Goal: Transaction & Acquisition: Purchase product/service

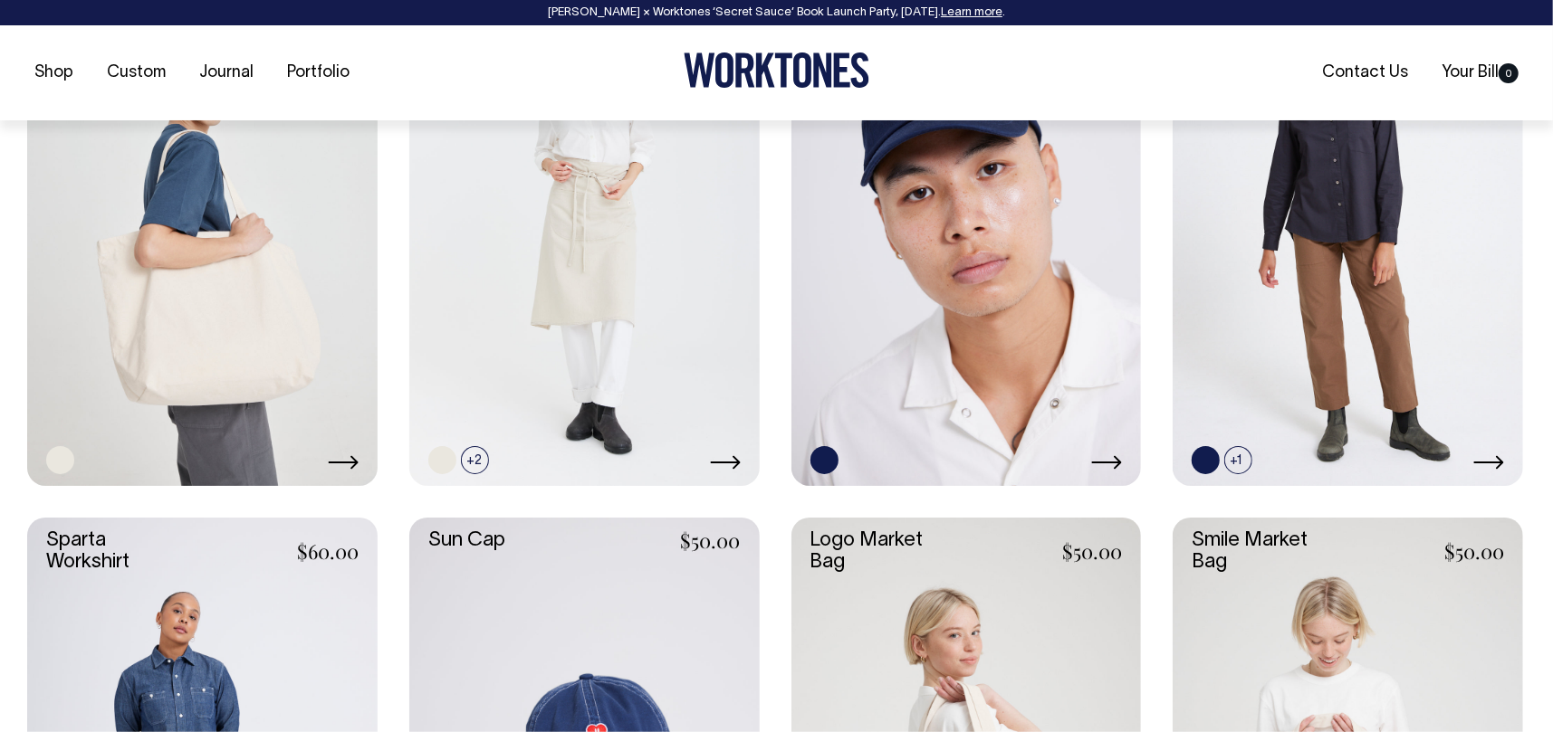
click at [186, 294] on link at bounding box center [202, 223] width 350 height 525
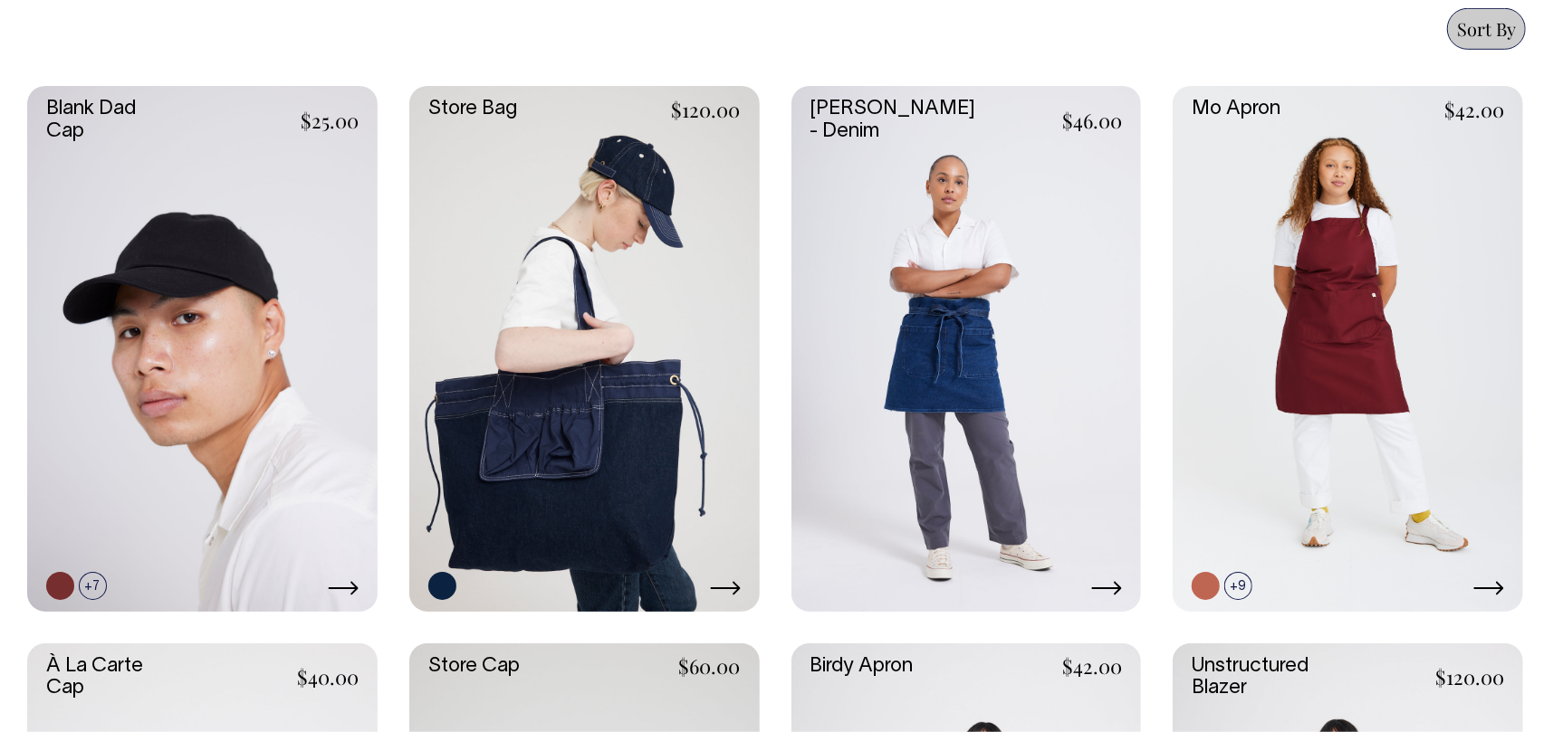
scroll to position [815, 0]
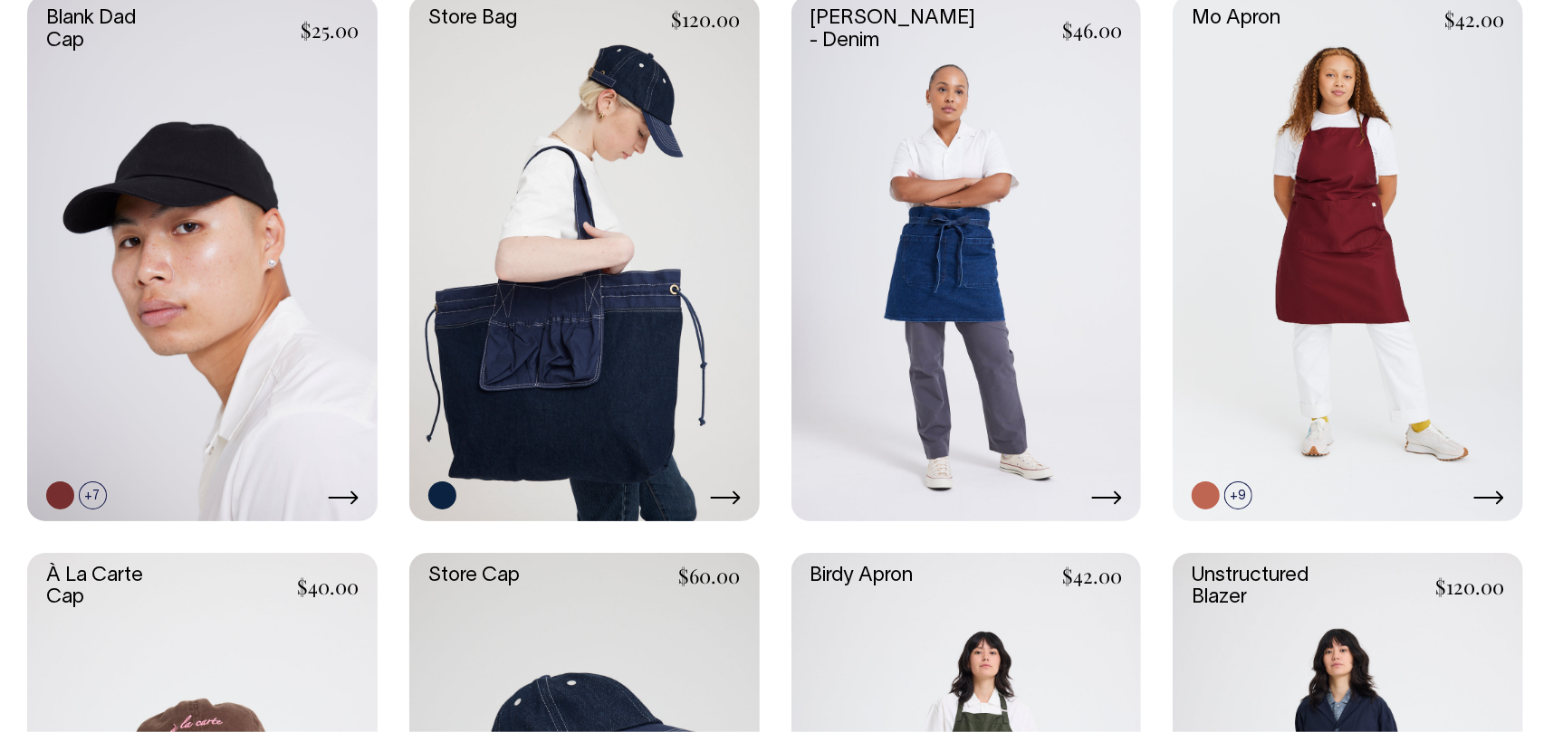
click at [589, 276] on link at bounding box center [584, 257] width 350 height 525
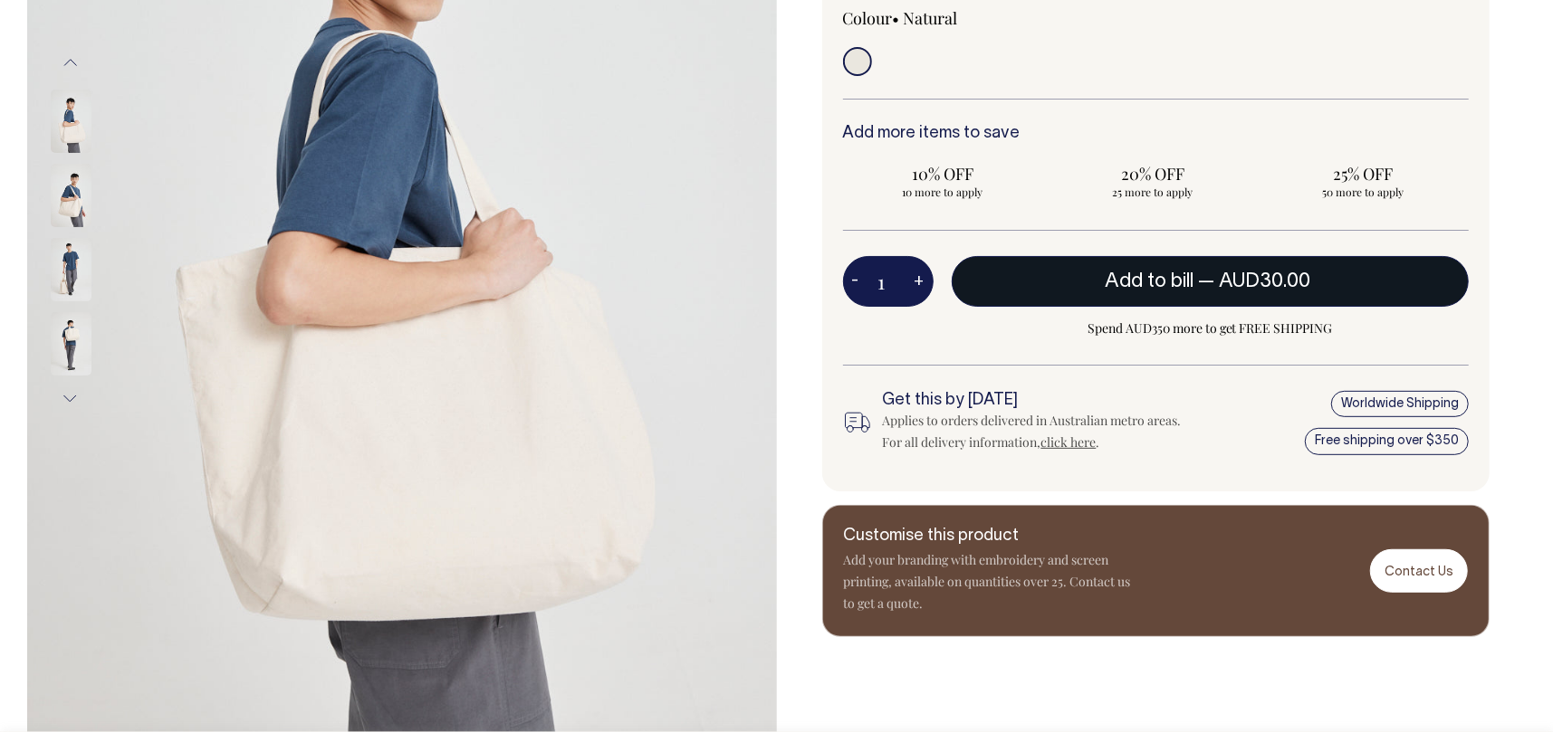
scroll to position [453, 0]
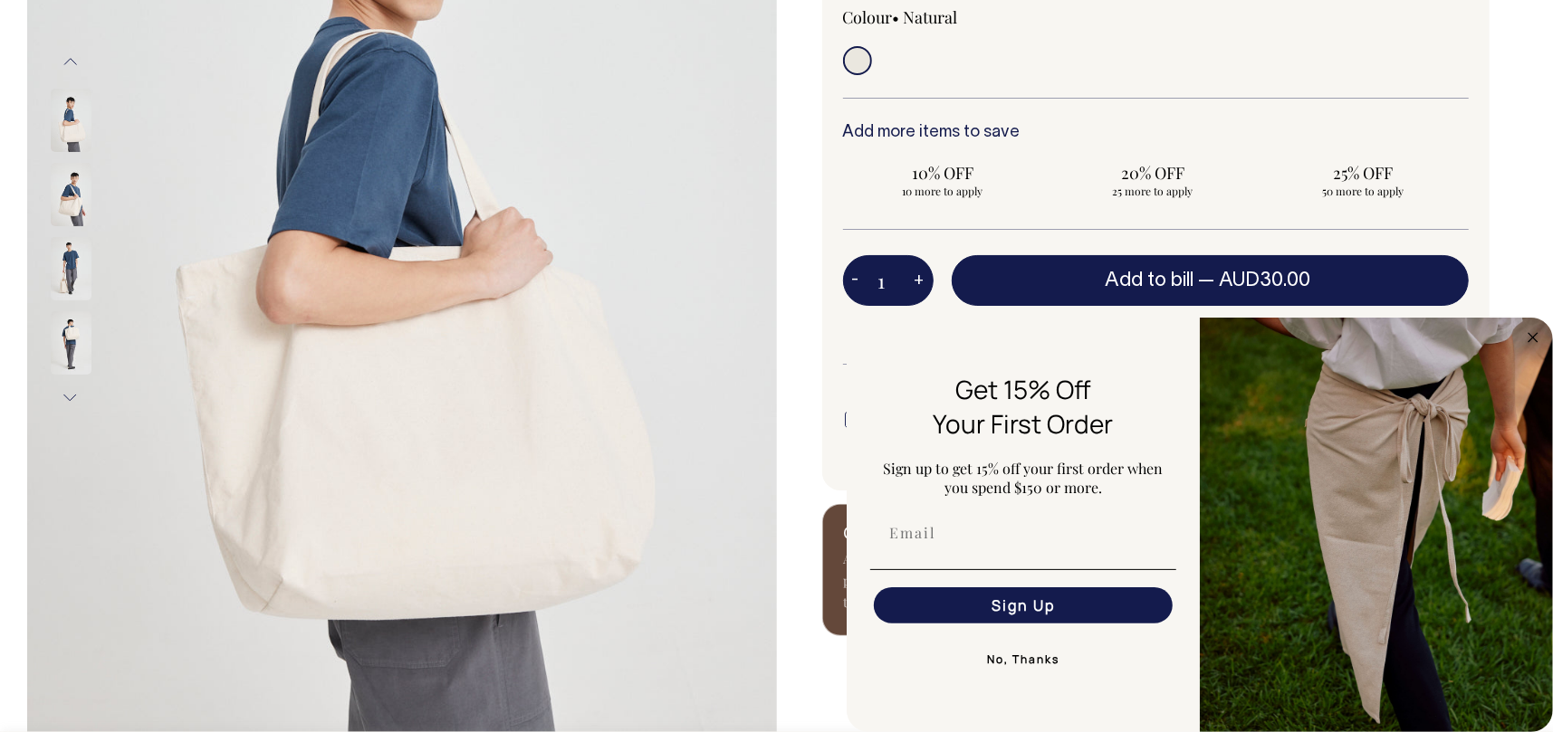
click at [1534, 145] on div "Previous Next" at bounding box center [776, 230] width 1553 height 1125
click at [1038, 665] on button "No, Thanks" at bounding box center [1023, 660] width 306 height 36
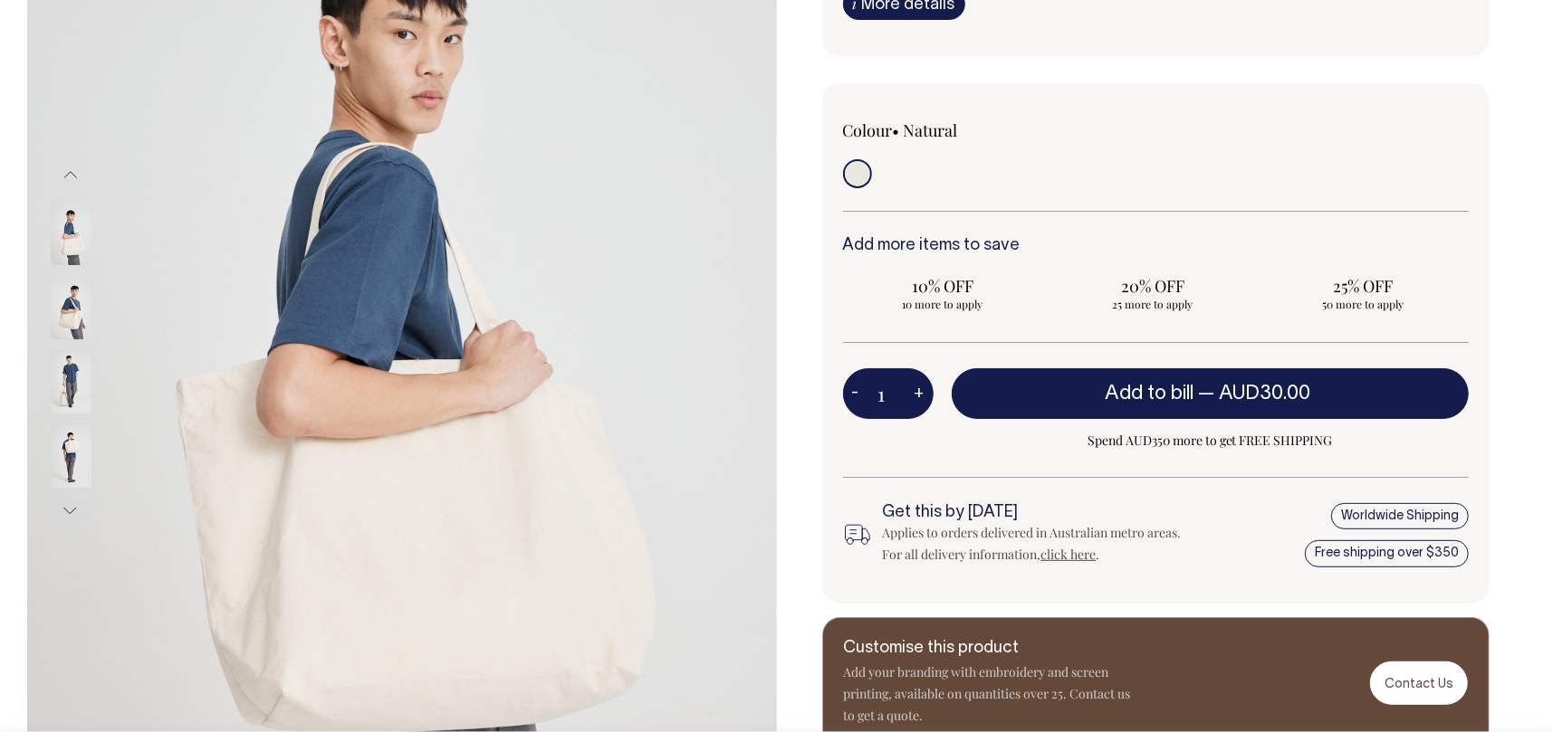
scroll to position [339, 0]
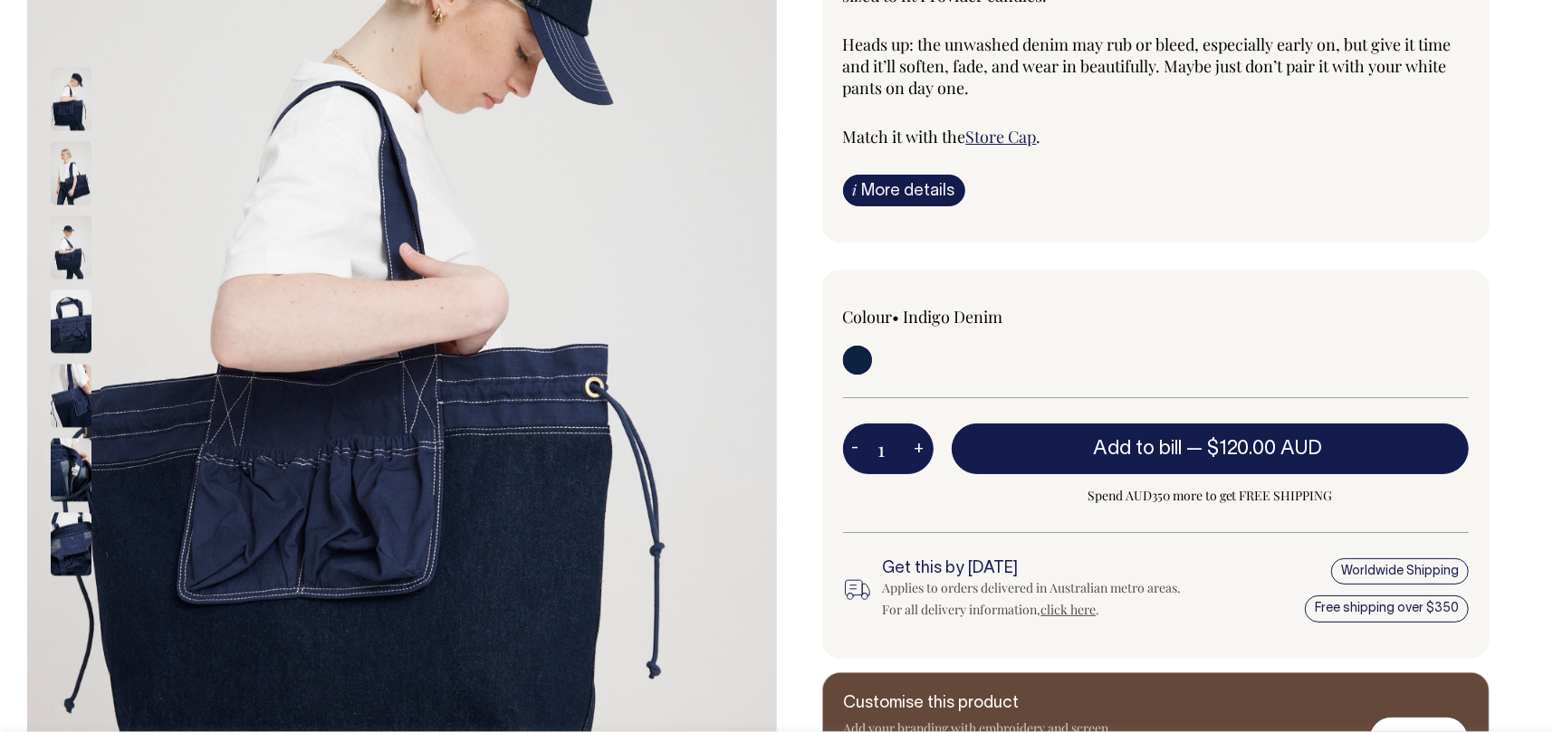
scroll to position [362, 0]
click at [58, 178] on img at bounding box center [71, 171] width 41 height 63
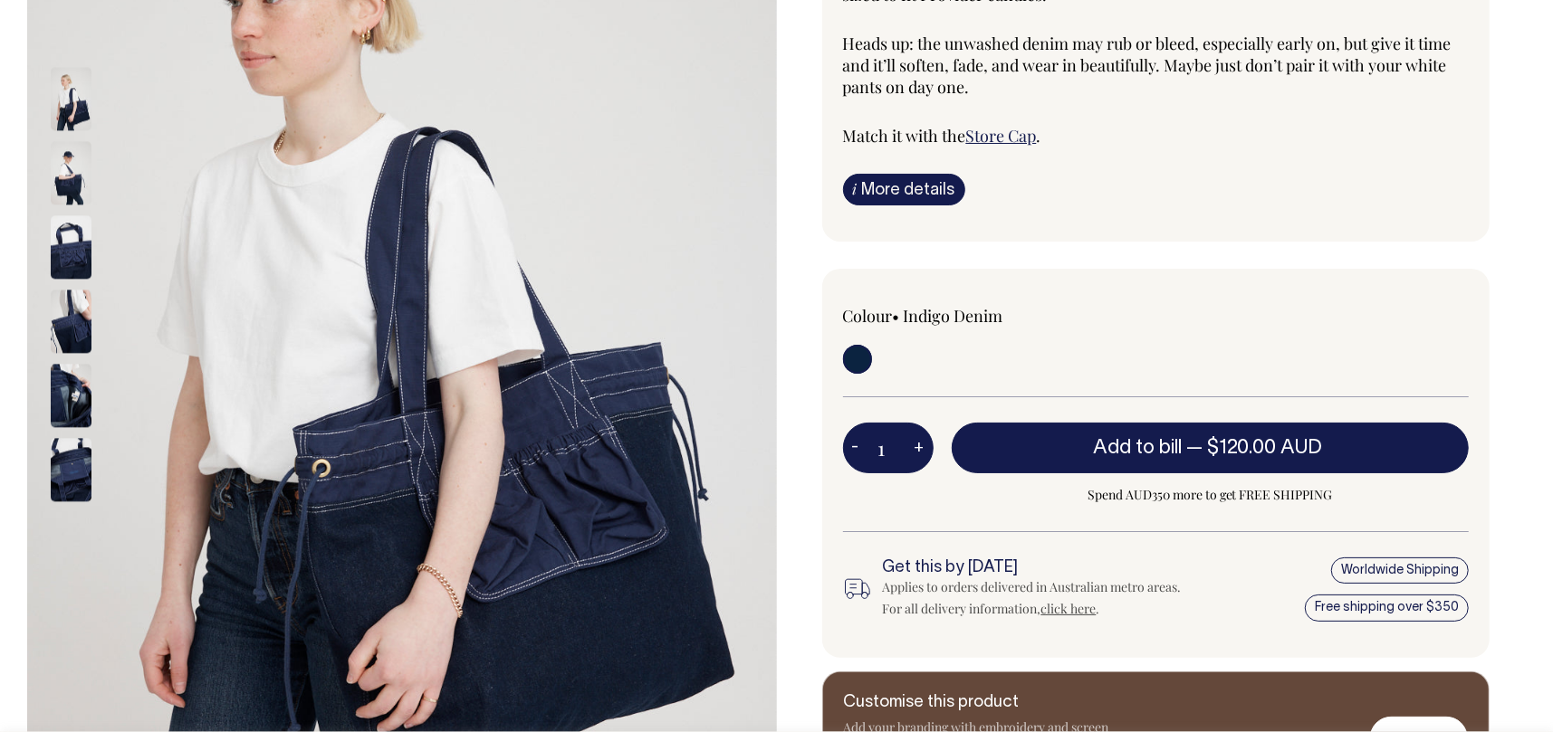
click at [69, 217] on img at bounding box center [71, 246] width 41 height 63
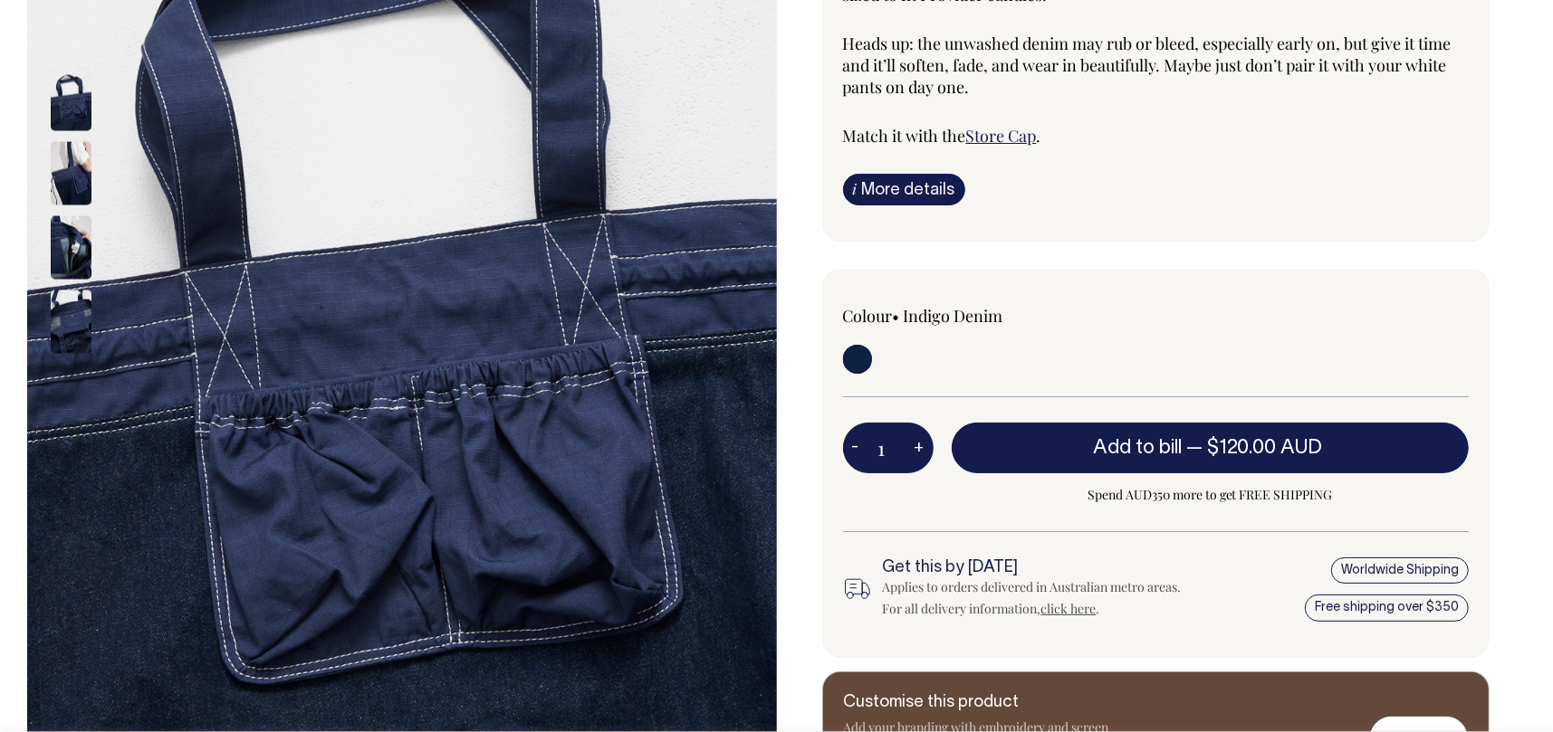
click at [76, 242] on img at bounding box center [71, 246] width 41 height 63
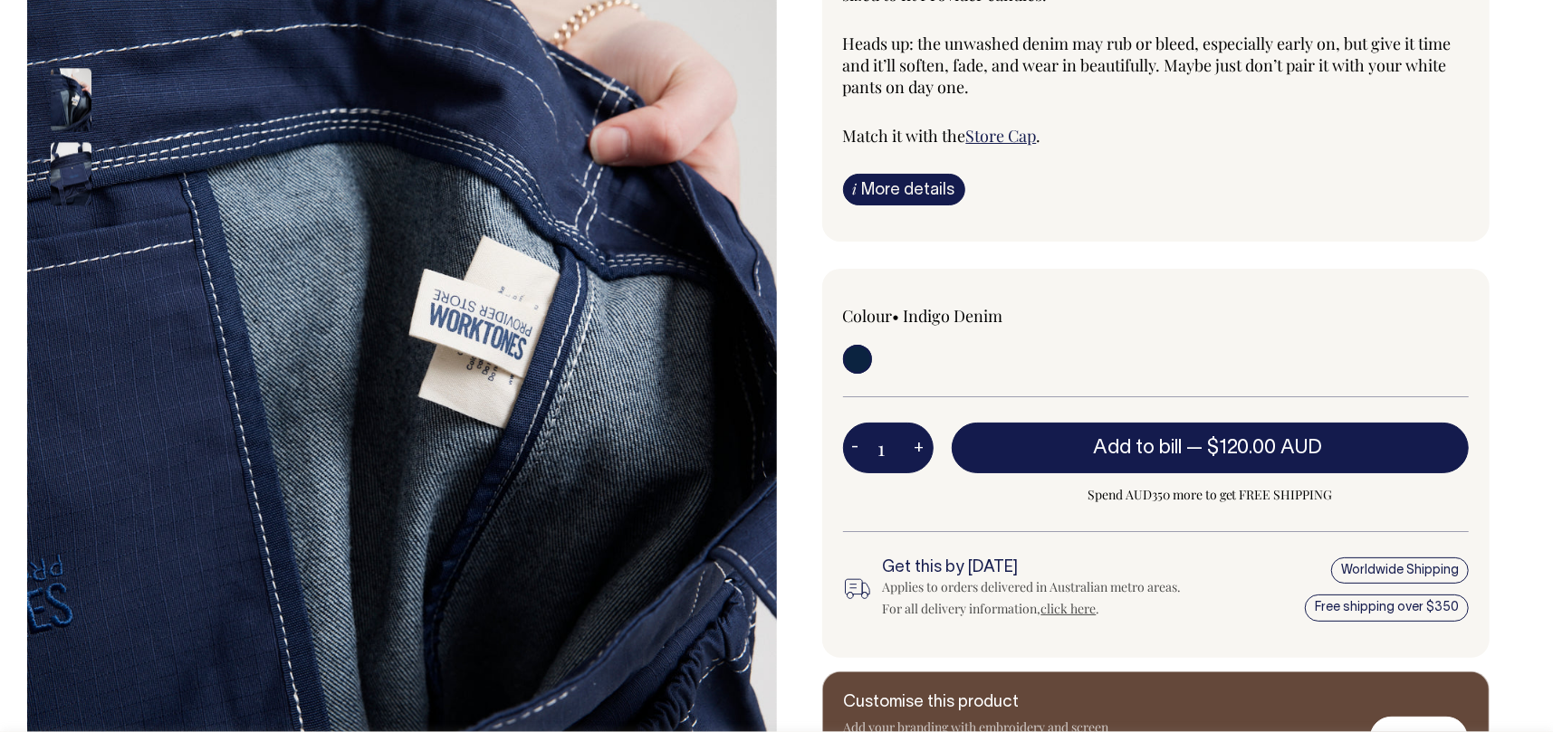
click at [72, 328] on div at bounding box center [95, 320] width 91 height 518
click at [63, 157] on img at bounding box center [71, 173] width 41 height 63
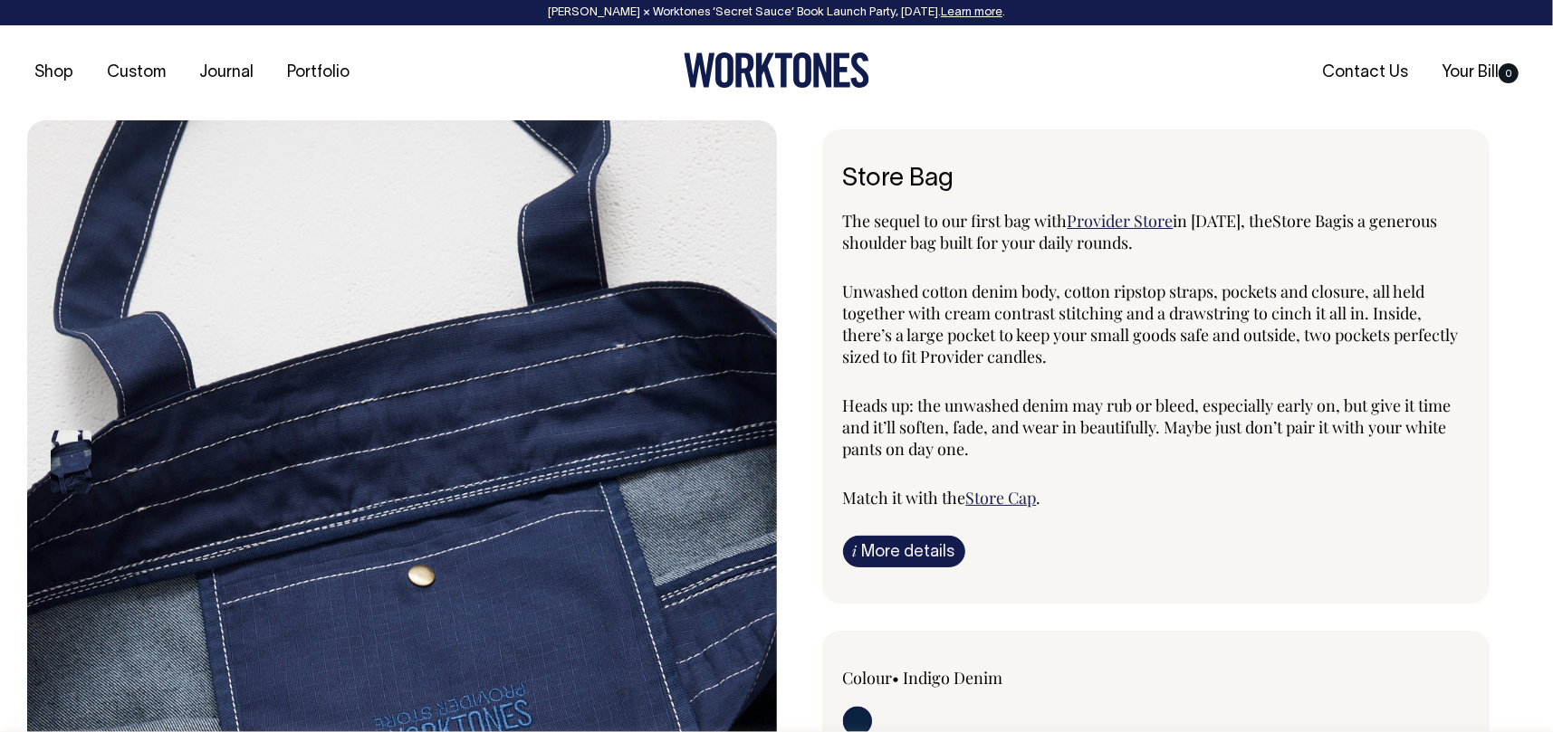
scroll to position [0, 0]
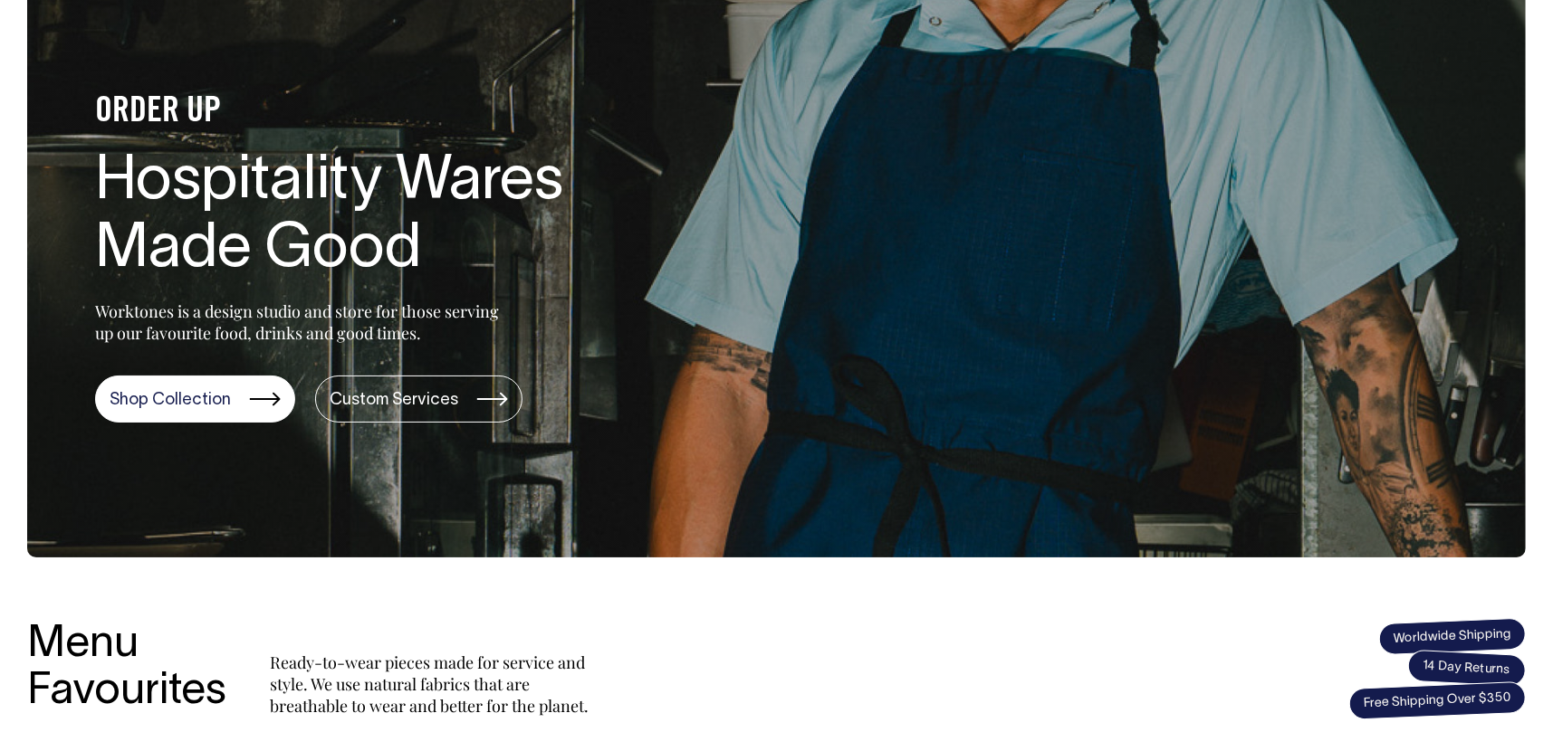
scroll to position [181, 0]
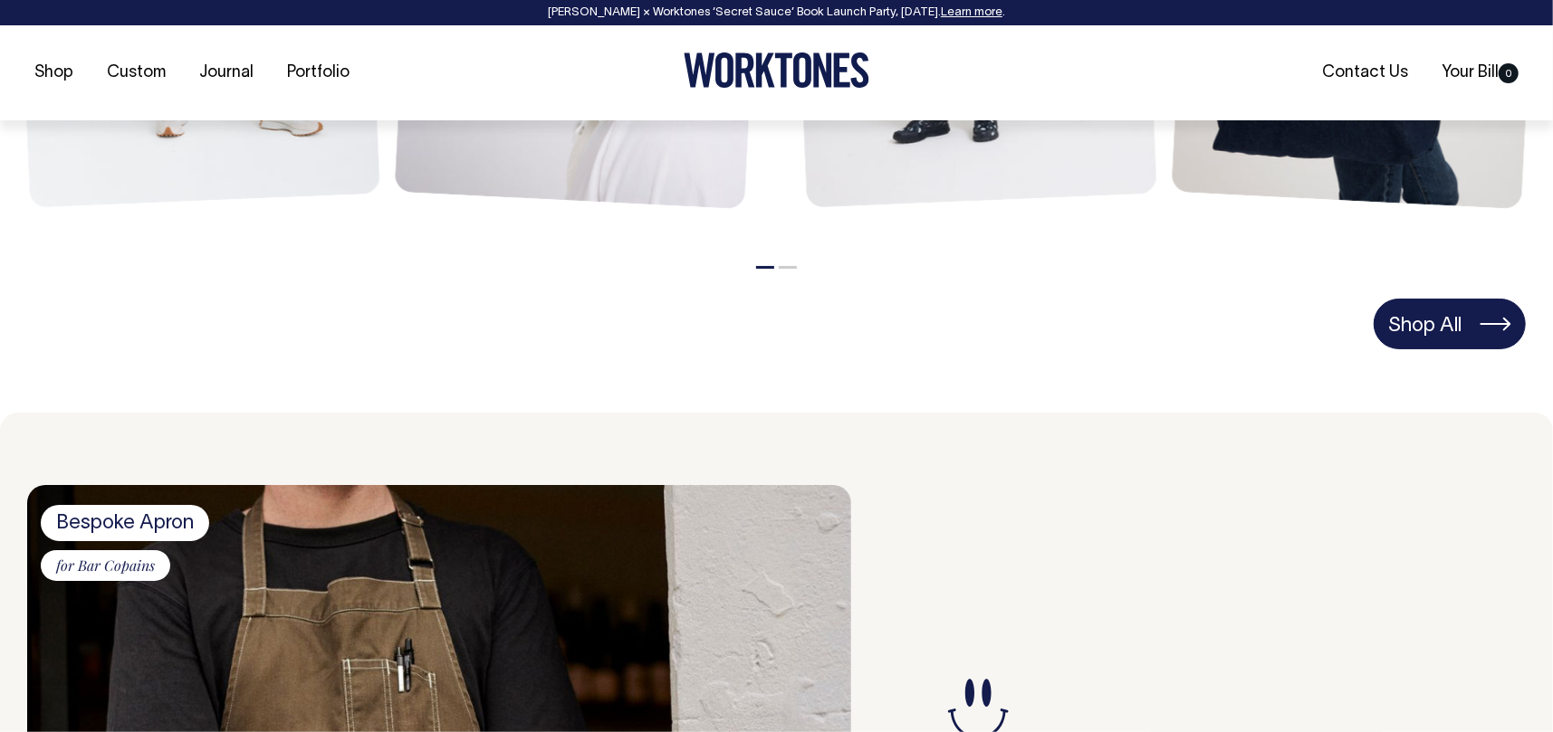
click at [1477, 334] on link "Shop All" at bounding box center [1450, 324] width 152 height 51
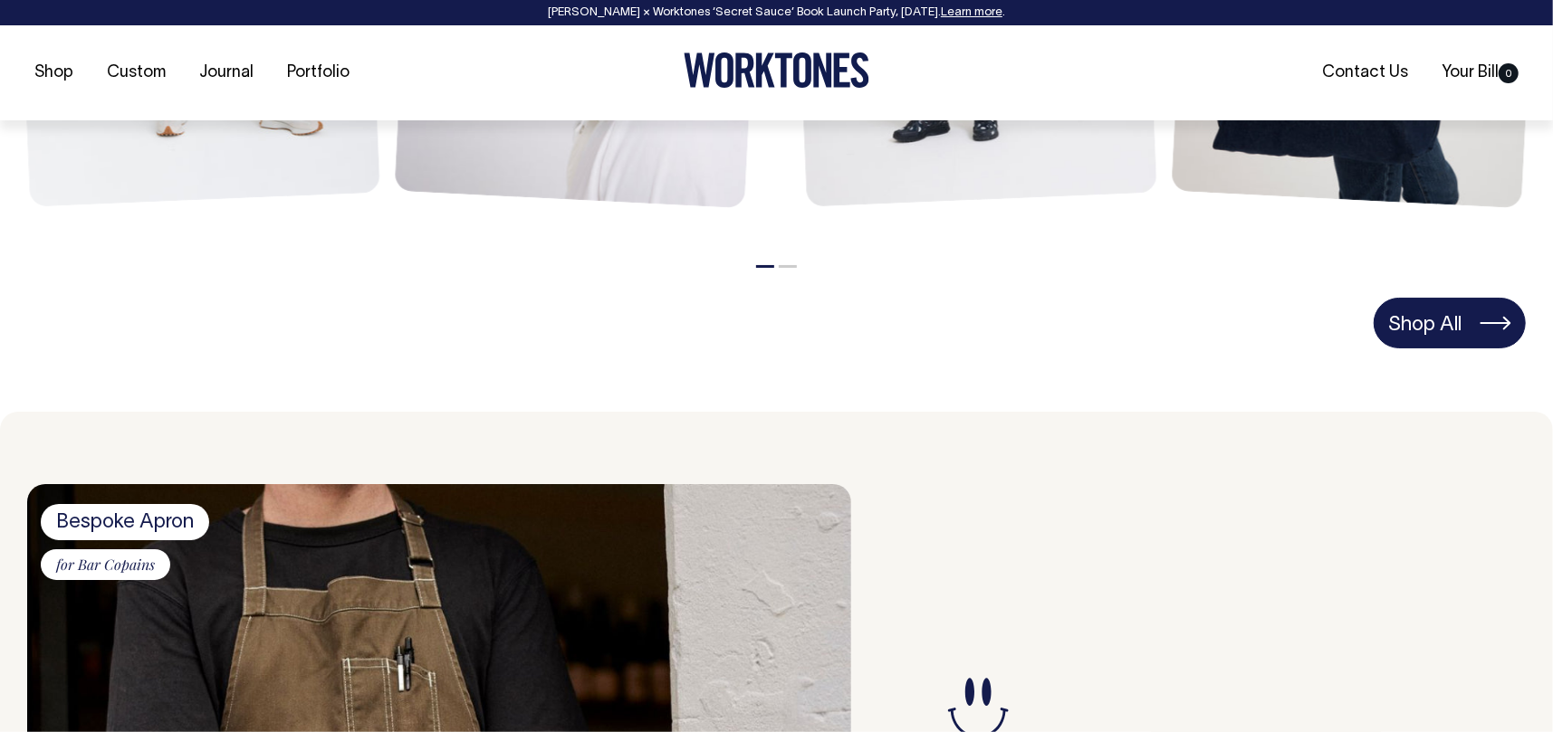
scroll to position [1268, 0]
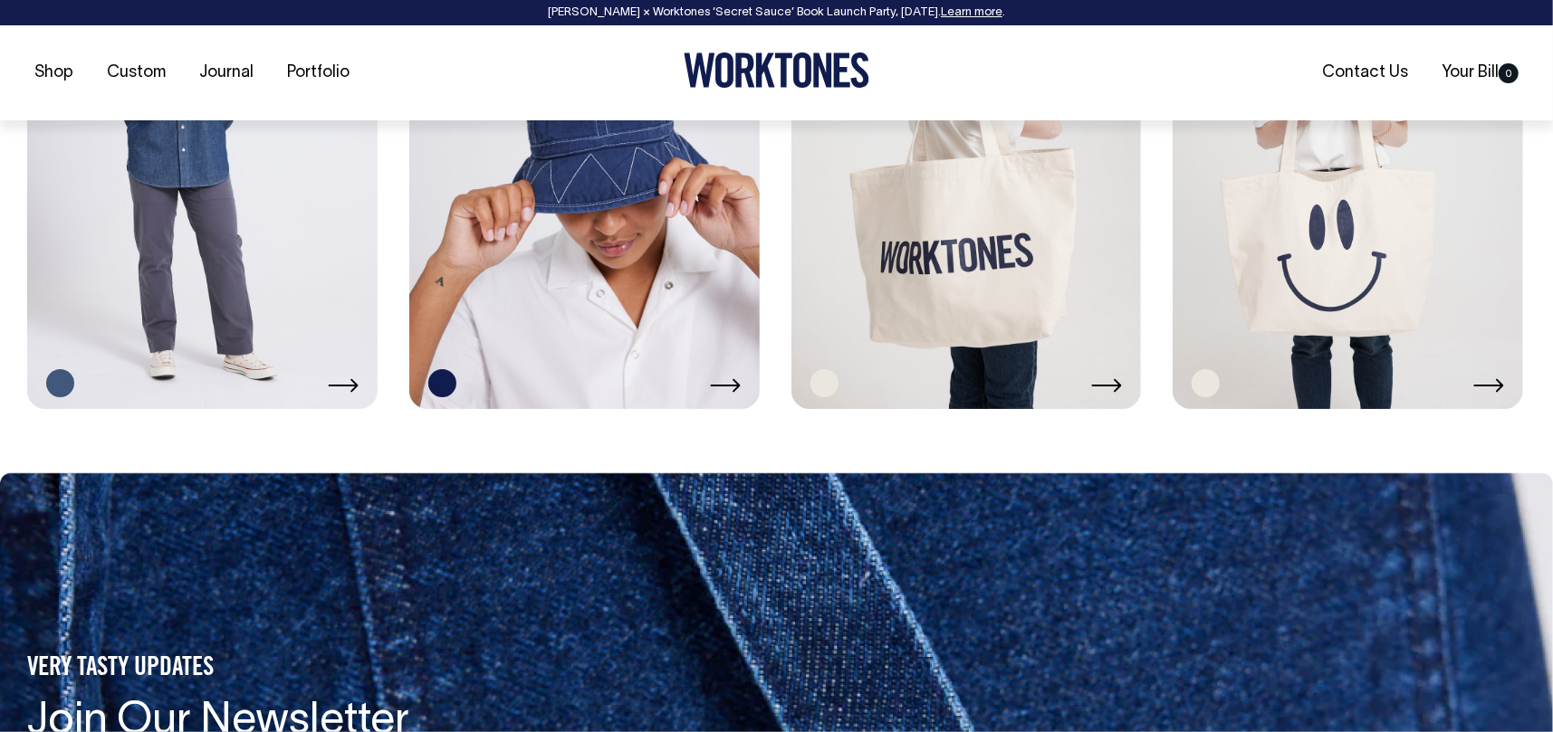
scroll to position [3803, 0]
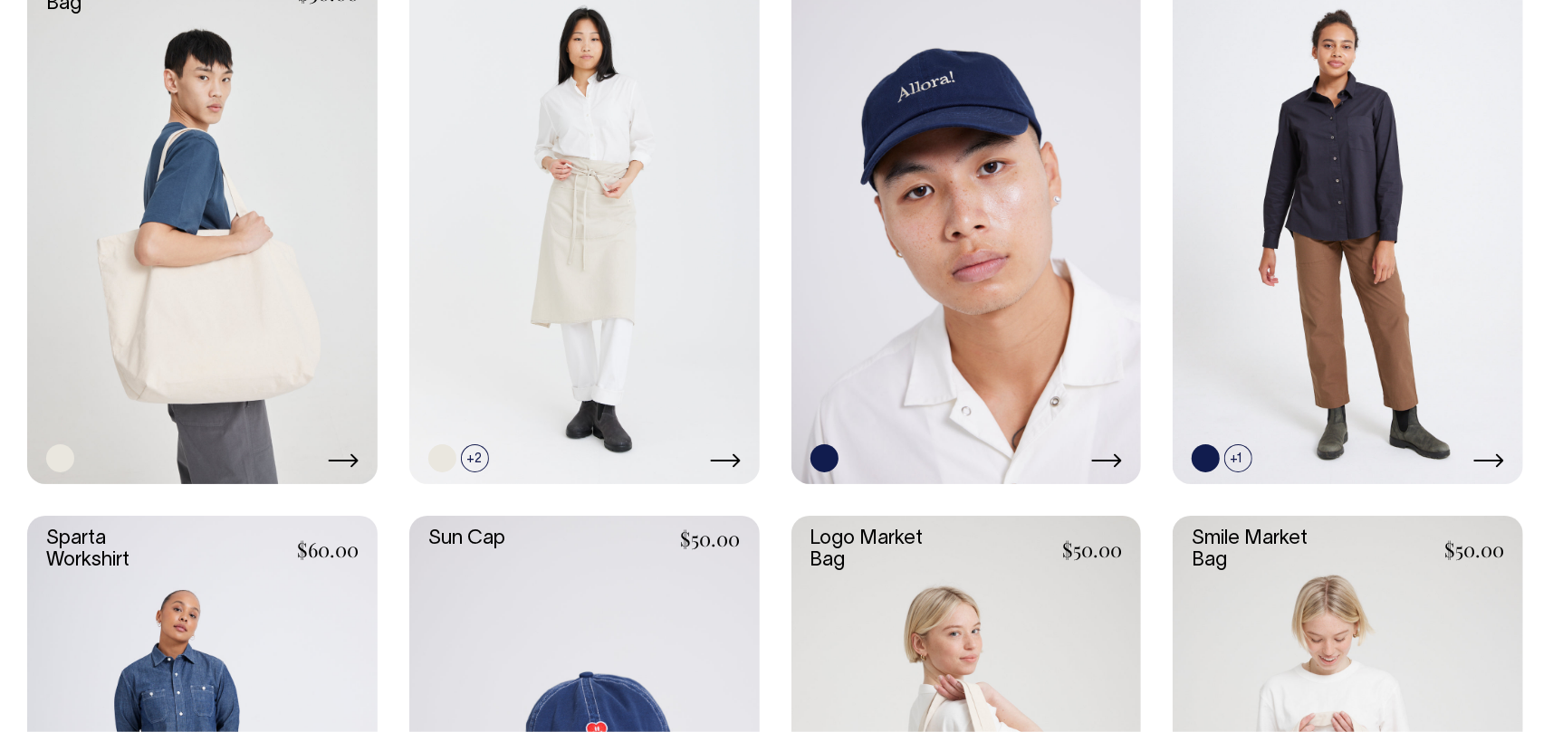
click at [296, 239] on link at bounding box center [202, 221] width 350 height 525
